Goal: Use online tool/utility: Utilize a website feature to perform a specific function

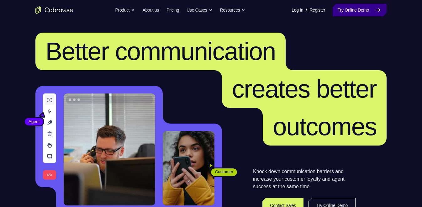
drag, startPoint x: 0, startPoint y: 0, endPoint x: 364, endPoint y: 10, distance: 363.8
click at [364, 10] on link "Try Online Demo" at bounding box center [359, 10] width 54 height 13
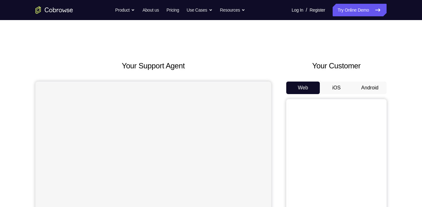
click at [370, 88] on button "Android" at bounding box center [370, 87] width 34 height 13
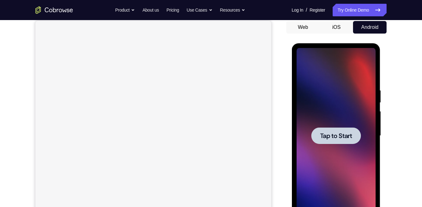
click at [344, 134] on span "Tap to Start" at bounding box center [336, 136] width 32 height 6
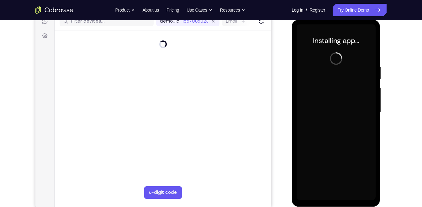
scroll to position [85, 0]
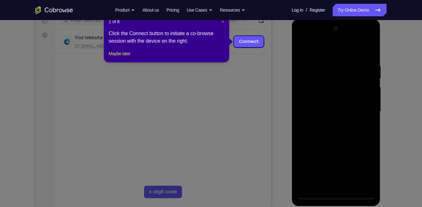
click at [222, 23] on span "×" at bounding box center [222, 21] width 3 height 5
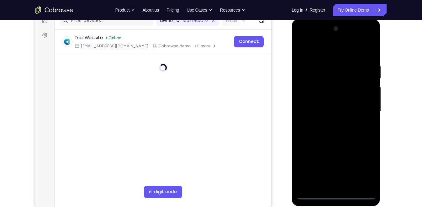
click at [334, 194] on div at bounding box center [335, 111] width 79 height 175
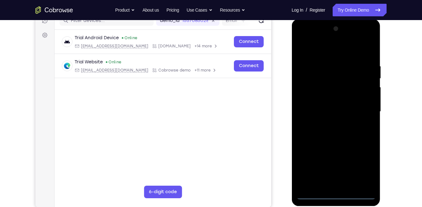
click at [370, 164] on div at bounding box center [335, 111] width 79 height 175
click at [369, 165] on div at bounding box center [335, 111] width 79 height 175
click at [314, 52] on div at bounding box center [335, 111] width 79 height 175
click at [364, 108] on div at bounding box center [335, 111] width 79 height 175
click at [362, 108] on div at bounding box center [335, 111] width 79 height 175
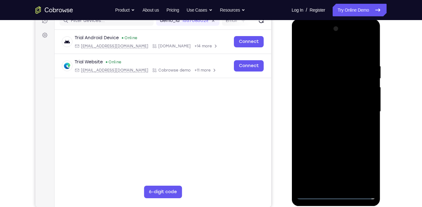
click at [330, 121] on div at bounding box center [335, 111] width 79 height 175
click at [314, 105] on div at bounding box center [335, 111] width 79 height 175
click at [314, 100] on div at bounding box center [335, 111] width 79 height 175
click at [312, 110] on div at bounding box center [335, 111] width 79 height 175
click at [369, 58] on div at bounding box center [335, 111] width 79 height 175
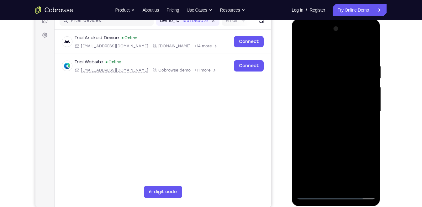
click at [352, 186] on div at bounding box center [335, 111] width 79 height 175
click at [339, 142] on div at bounding box center [335, 111] width 79 height 175
click at [341, 111] on div at bounding box center [335, 111] width 79 height 175
click at [367, 128] on div at bounding box center [335, 111] width 79 height 175
click at [367, 49] on div at bounding box center [335, 111] width 79 height 175
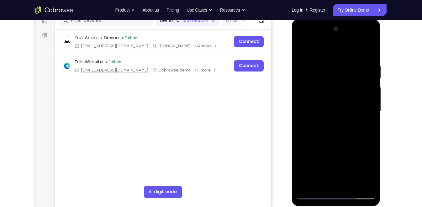
click at [300, 48] on div at bounding box center [335, 111] width 79 height 175
click at [363, 65] on div at bounding box center [335, 111] width 79 height 175
drag, startPoint x: 314, startPoint y: 88, endPoint x: 359, endPoint y: 82, distance: 45.4
click at [359, 82] on div at bounding box center [335, 111] width 79 height 175
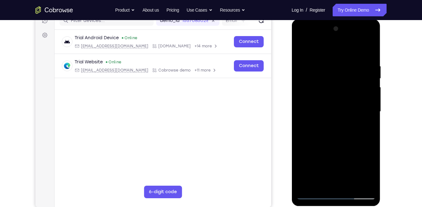
click at [363, 101] on div at bounding box center [335, 111] width 79 height 175
drag, startPoint x: 363, startPoint y: 101, endPoint x: 308, endPoint y: 105, distance: 54.6
click at [308, 105] on div at bounding box center [335, 111] width 79 height 175
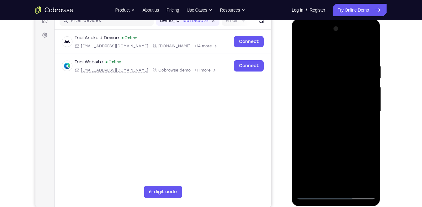
click at [366, 116] on div at bounding box center [335, 111] width 79 height 175
drag, startPoint x: 366, startPoint y: 116, endPoint x: 320, endPoint y: 113, distance: 45.5
click at [320, 113] on div at bounding box center [335, 111] width 79 height 175
click at [362, 123] on div at bounding box center [335, 111] width 79 height 175
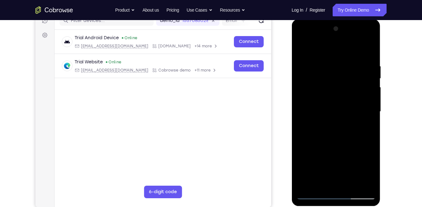
click at [362, 123] on div at bounding box center [335, 111] width 79 height 175
drag, startPoint x: 362, startPoint y: 123, endPoint x: 301, endPoint y: 115, distance: 62.2
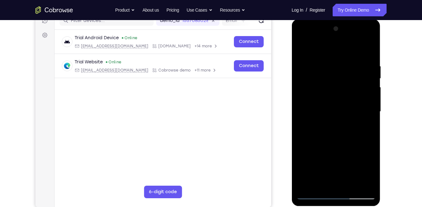
click at [301, 115] on div at bounding box center [335, 111] width 79 height 175
drag, startPoint x: 356, startPoint y: 119, endPoint x: 318, endPoint y: 107, distance: 39.6
click at [318, 107] on div at bounding box center [335, 111] width 79 height 175
click at [357, 108] on div at bounding box center [335, 111] width 79 height 175
click at [364, 104] on div at bounding box center [335, 111] width 79 height 175
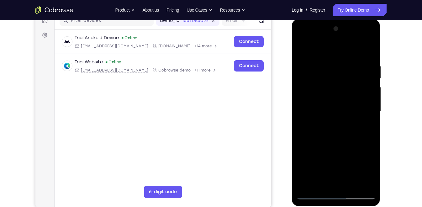
click at [301, 108] on div at bounding box center [335, 111] width 79 height 175
click at [360, 117] on div at bounding box center [335, 111] width 79 height 175
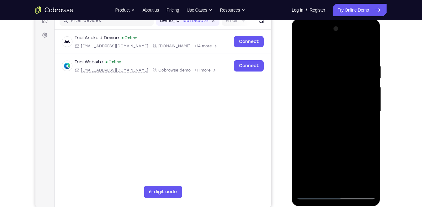
click at [365, 109] on div at bounding box center [335, 111] width 79 height 175
click at [302, 111] on div at bounding box center [335, 111] width 79 height 175
click at [368, 72] on div at bounding box center [335, 111] width 79 height 175
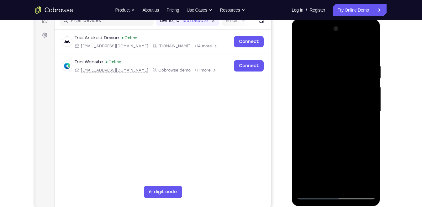
click at [368, 72] on div at bounding box center [335, 111] width 79 height 175
click at [368, 75] on div at bounding box center [335, 111] width 79 height 175
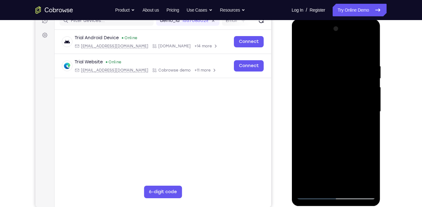
click at [368, 75] on div at bounding box center [335, 111] width 79 height 175
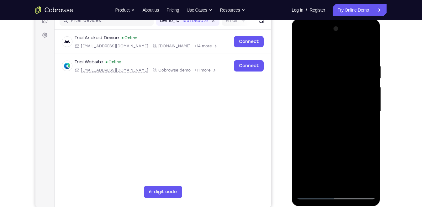
click at [368, 75] on div at bounding box center [335, 111] width 79 height 175
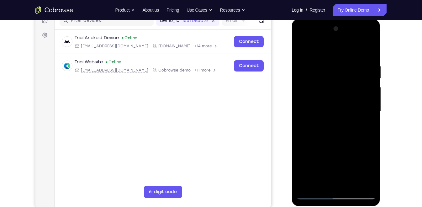
click at [368, 75] on div at bounding box center [335, 111] width 79 height 175
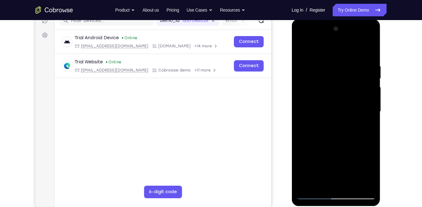
click at [368, 75] on div at bounding box center [335, 111] width 79 height 175
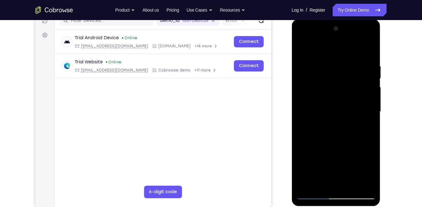
click at [299, 101] on div at bounding box center [335, 111] width 79 height 175
click at [323, 184] on div at bounding box center [335, 111] width 79 height 175
click at [342, 122] on div at bounding box center [335, 111] width 79 height 175
click at [350, 182] on div at bounding box center [335, 111] width 79 height 175
click at [364, 182] on div at bounding box center [335, 111] width 79 height 175
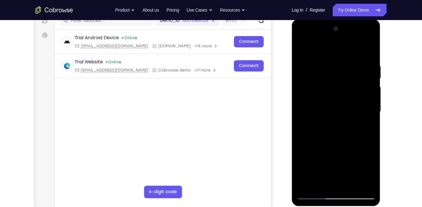
click at [368, 111] on div at bounding box center [335, 111] width 79 height 175
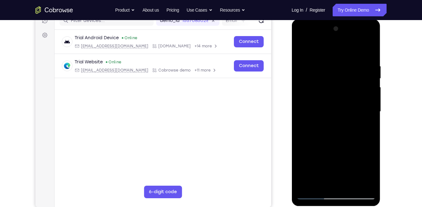
click at [368, 111] on div at bounding box center [335, 111] width 79 height 175
drag, startPoint x: 368, startPoint y: 111, endPoint x: 331, endPoint y: 101, distance: 38.4
click at [331, 101] on div at bounding box center [335, 111] width 79 height 175
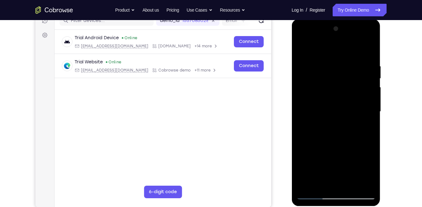
click at [361, 112] on div at bounding box center [335, 111] width 79 height 175
drag, startPoint x: 361, startPoint y: 112, endPoint x: 339, endPoint y: 112, distance: 21.6
click at [339, 112] on div at bounding box center [335, 111] width 79 height 175
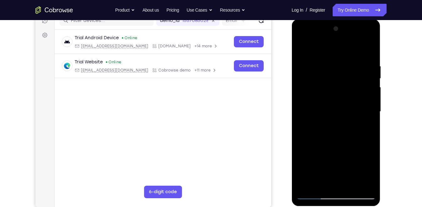
click at [360, 117] on div at bounding box center [335, 111] width 79 height 175
click at [366, 111] on div at bounding box center [335, 111] width 79 height 175
click at [368, 52] on div at bounding box center [335, 111] width 79 height 175
click at [307, 185] on div at bounding box center [335, 111] width 79 height 175
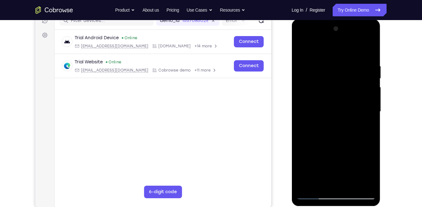
click at [371, 177] on div at bounding box center [335, 111] width 79 height 175
drag, startPoint x: 346, startPoint y: 117, endPoint x: 333, endPoint y: 176, distance: 60.3
click at [333, 176] on div at bounding box center [335, 111] width 79 height 175
click at [328, 66] on div at bounding box center [335, 111] width 79 height 175
click at [367, 49] on div at bounding box center [335, 111] width 79 height 175
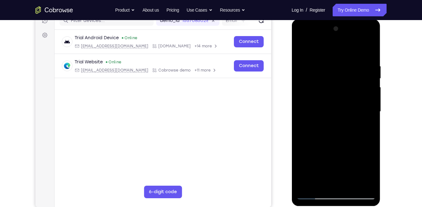
drag, startPoint x: 366, startPoint y: 130, endPoint x: 364, endPoint y: 84, distance: 46.1
click at [364, 84] on div at bounding box center [335, 111] width 79 height 175
click at [370, 134] on div at bounding box center [335, 111] width 79 height 175
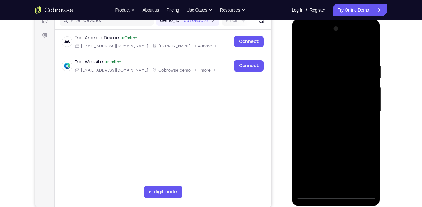
click at [370, 134] on div at bounding box center [335, 111] width 79 height 175
click at [303, 19] on div at bounding box center [335, 19] width 89 height 0
